Goal: Navigation & Orientation: Find specific page/section

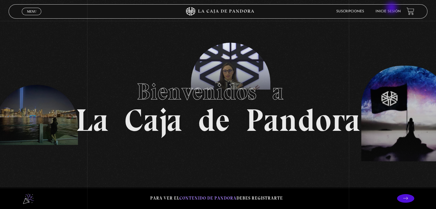
click at [396, 9] on li "Inicie sesión" at bounding box center [388, 11] width 25 height 9
click at [396, 10] on link "Inicie sesión" at bounding box center [388, 11] width 25 height 3
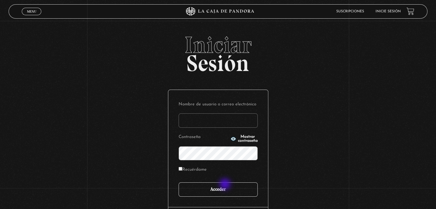
type input "valeaceved26@gmail.com"
click at [226, 185] on input "Acceder" at bounding box center [218, 190] width 79 height 14
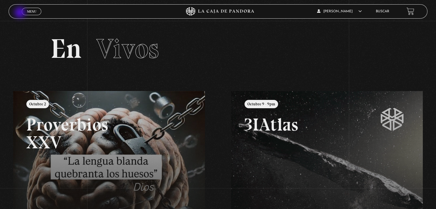
click at [21, 13] on header "Menu Cerrar Valeria Rodríguez Acevedo En vivos Pandora Centinelas Mi cuenta Sal…" at bounding box center [218, 11] width 419 height 14
click at [25, 11] on link "Menu Cerrar" at bounding box center [31, 11] width 19 height 7
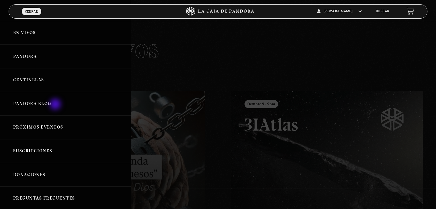
click at [56, 105] on link "Pandora Blog" at bounding box center [65, 104] width 131 height 24
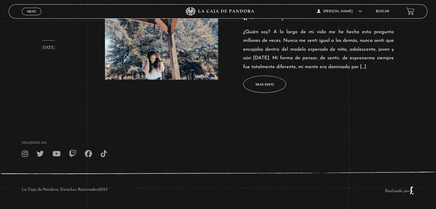
scroll to position [267, 0]
click at [32, 10] on span "Menu" at bounding box center [31, 11] width 9 height 3
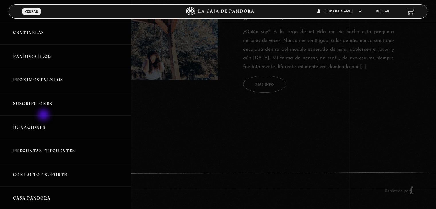
scroll to position [57, 0]
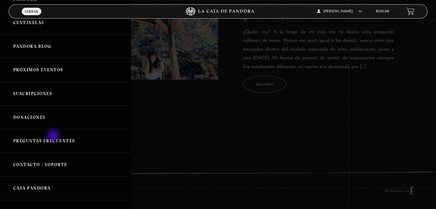
click at [54, 136] on link "Preguntas Frecuentes" at bounding box center [65, 141] width 131 height 24
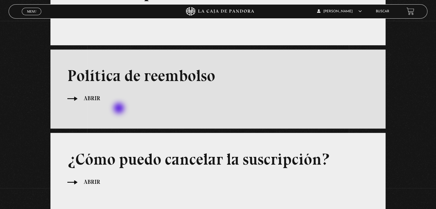
scroll to position [206, 0]
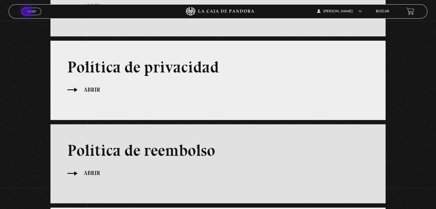
click at [27, 12] on span "Menu" at bounding box center [31, 11] width 9 height 3
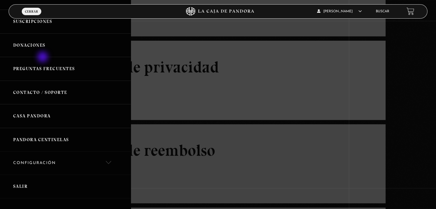
scroll to position [172, 0]
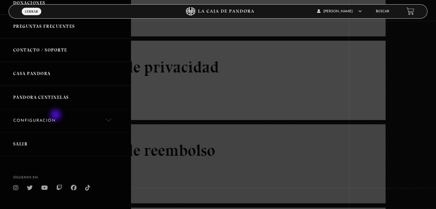
click at [56, 116] on link "Configuración" at bounding box center [65, 121] width 131 height 23
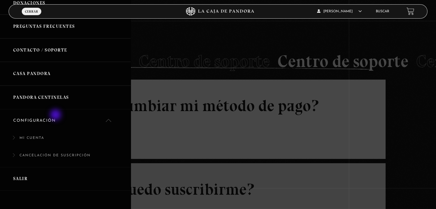
click at [56, 116] on link "Configuración" at bounding box center [65, 121] width 131 height 23
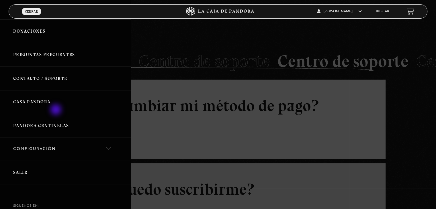
scroll to position [86, 0]
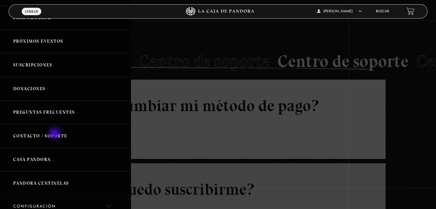
click at [55, 134] on link "Contacto / Soporte" at bounding box center [65, 136] width 131 height 24
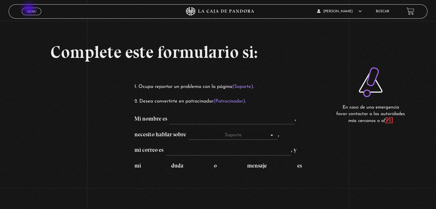
click at [29, 10] on span "Menu" at bounding box center [31, 11] width 9 height 3
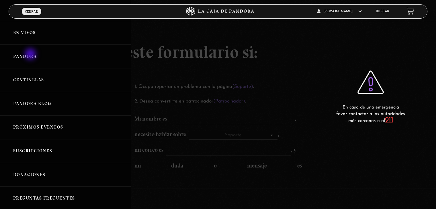
click at [31, 55] on link "Pandora" at bounding box center [65, 57] width 131 height 24
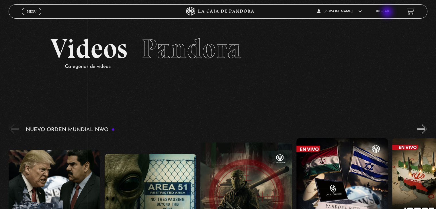
click at [388, 11] on link "Buscar" at bounding box center [382, 11] width 13 height 3
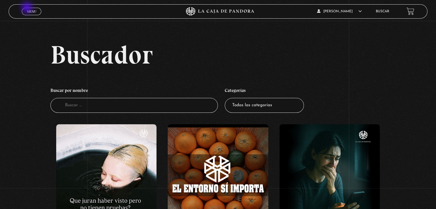
click at [28, 8] on link "Menu Cerrar" at bounding box center [31, 11] width 19 height 7
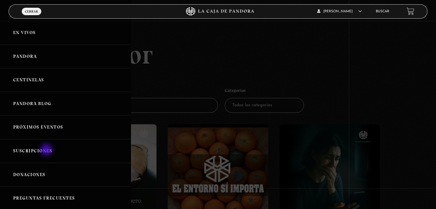
click at [47, 151] on link "Suscripciones" at bounding box center [65, 151] width 131 height 24
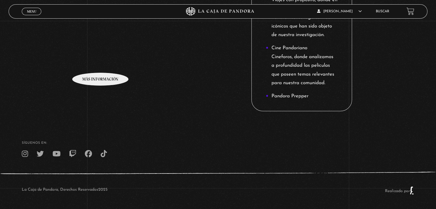
scroll to position [776, 0]
click at [39, 9] on link "Menu Cerrar" at bounding box center [31, 11] width 19 height 7
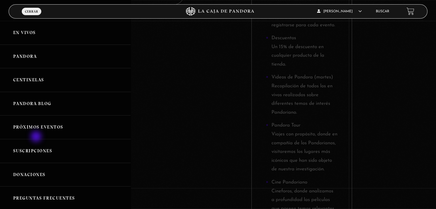
scroll to position [57, 0]
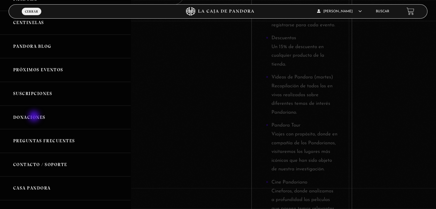
click at [35, 117] on link "Donaciones" at bounding box center [65, 118] width 131 height 24
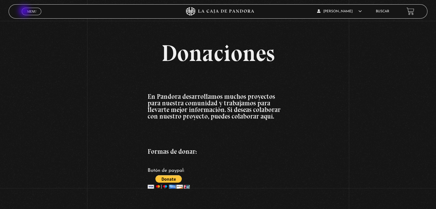
click at [25, 11] on link "Menu Cerrar" at bounding box center [31, 11] width 19 height 7
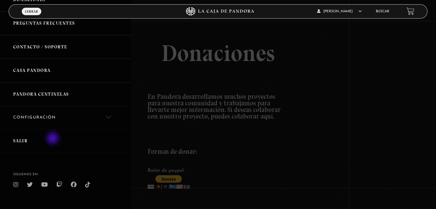
scroll to position [181, 0]
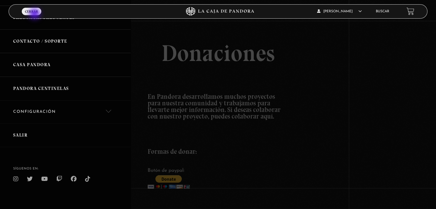
click at [36, 15] on span "Menu" at bounding box center [32, 17] width 10 height 4
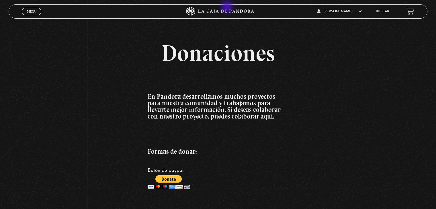
click at [228, 7] on icon at bounding box center [218, 11] width 131 height 9
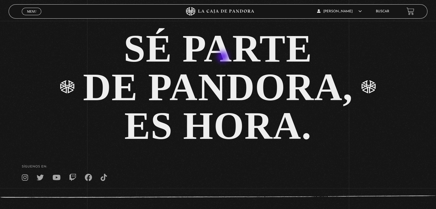
scroll to position [1272, 0]
